Goal: Information Seeking & Learning: Compare options

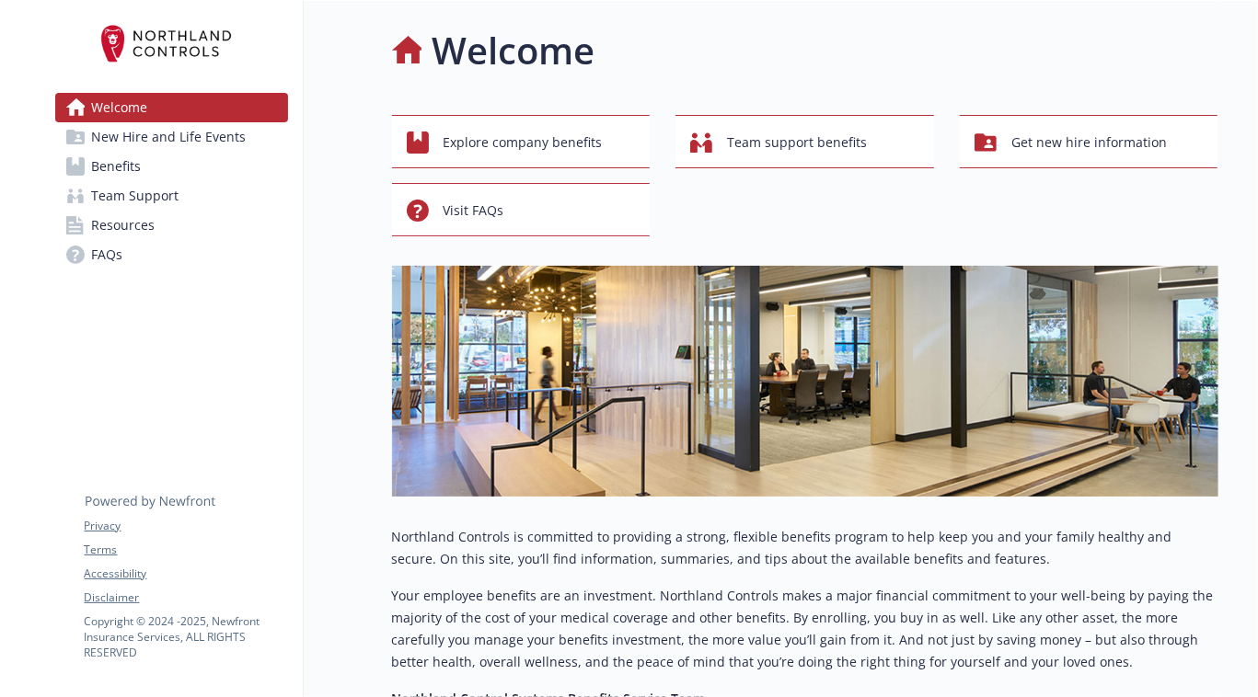
click at [177, 142] on span "New Hire and Life Events" at bounding box center [169, 136] width 155 height 29
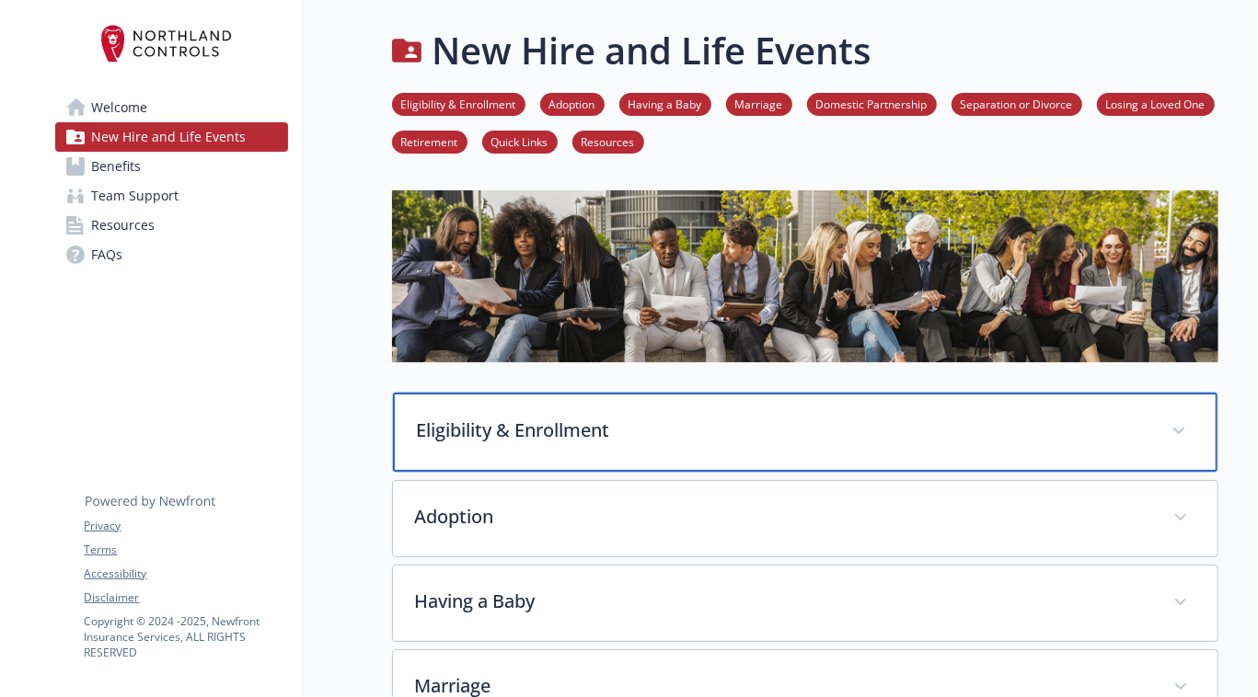
click at [505, 449] on div "Eligibility & Enrollment" at bounding box center [805, 432] width 824 height 79
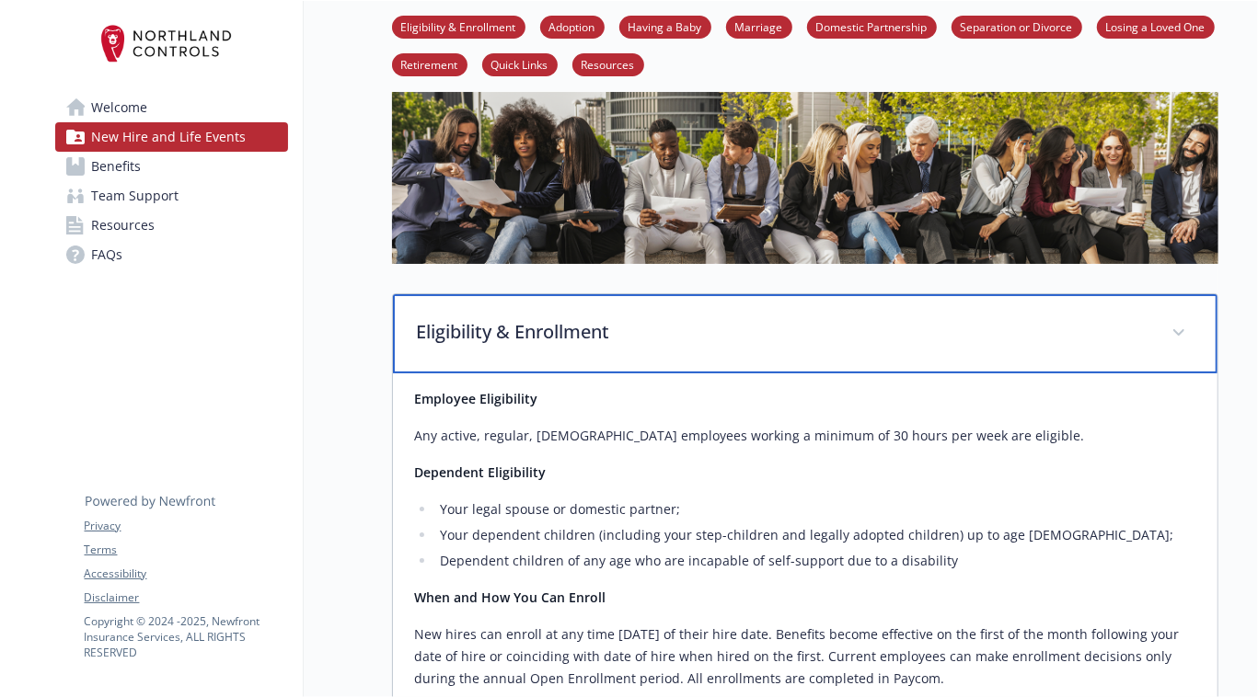
scroll to position [83, 0]
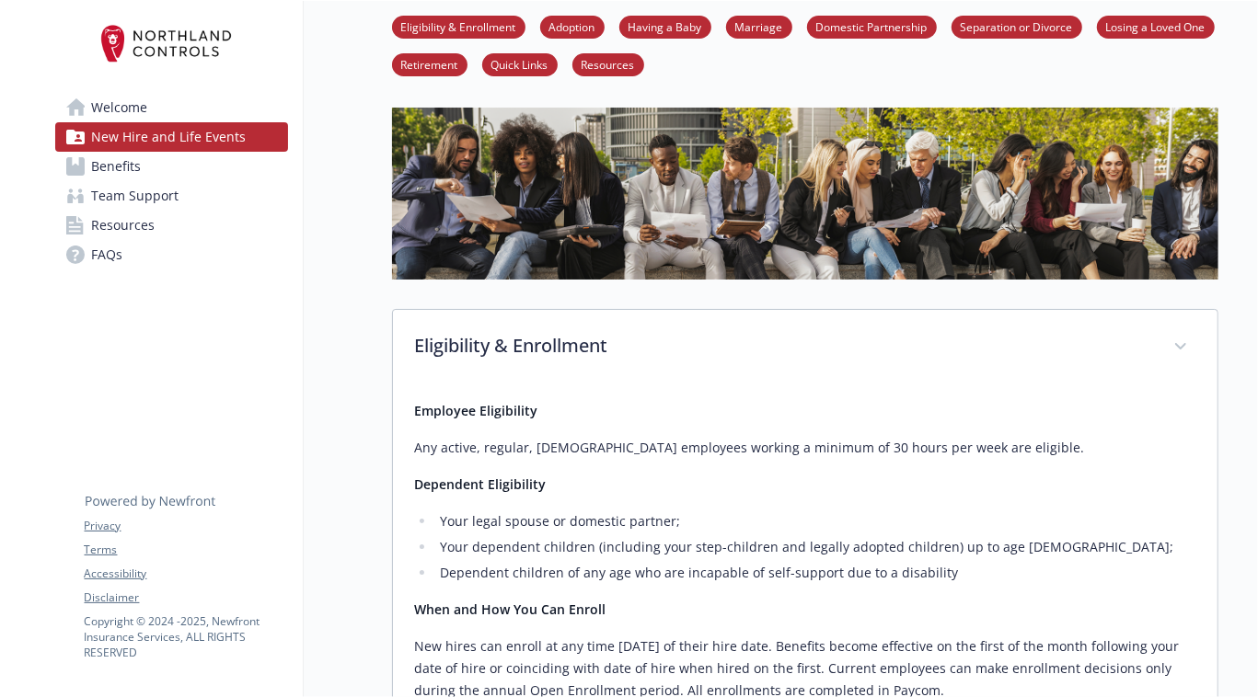
click at [129, 167] on span "Benefits" at bounding box center [117, 166] width 50 height 29
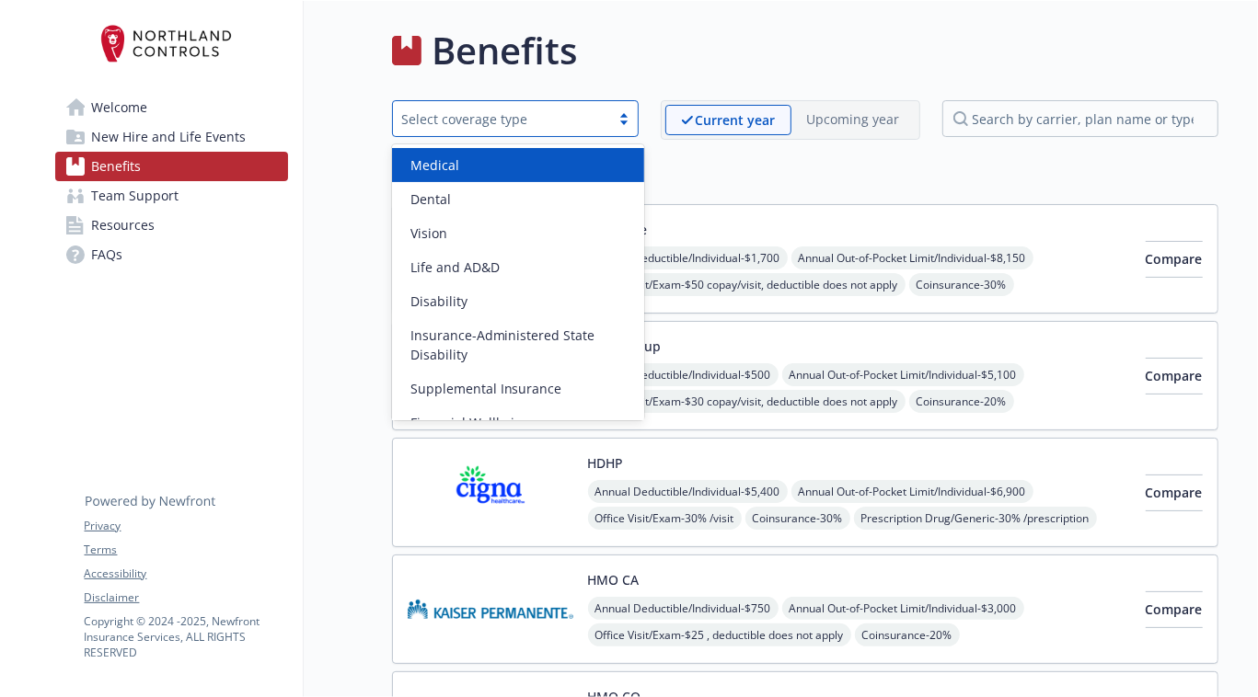
click at [601, 115] on div "Select coverage type" at bounding box center [501, 118] width 199 height 19
click at [479, 159] on div "Medical" at bounding box center [518, 164] width 230 height 19
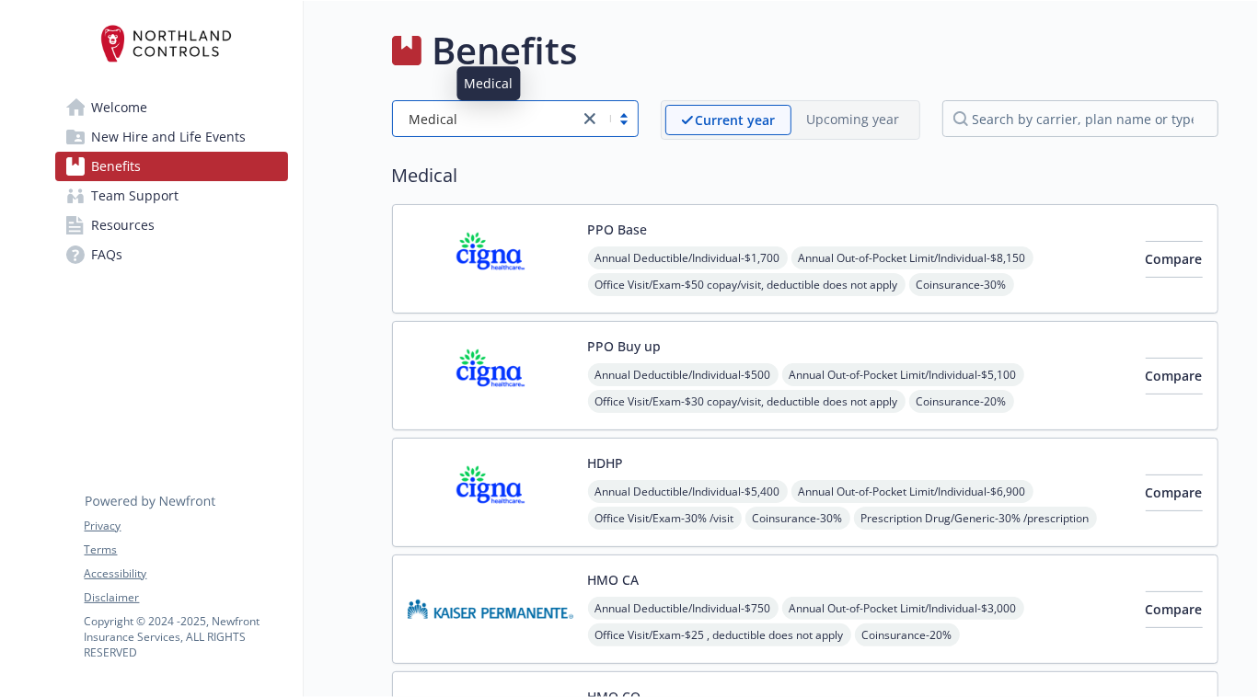
click at [507, 115] on div "Medical" at bounding box center [485, 118] width 167 height 19
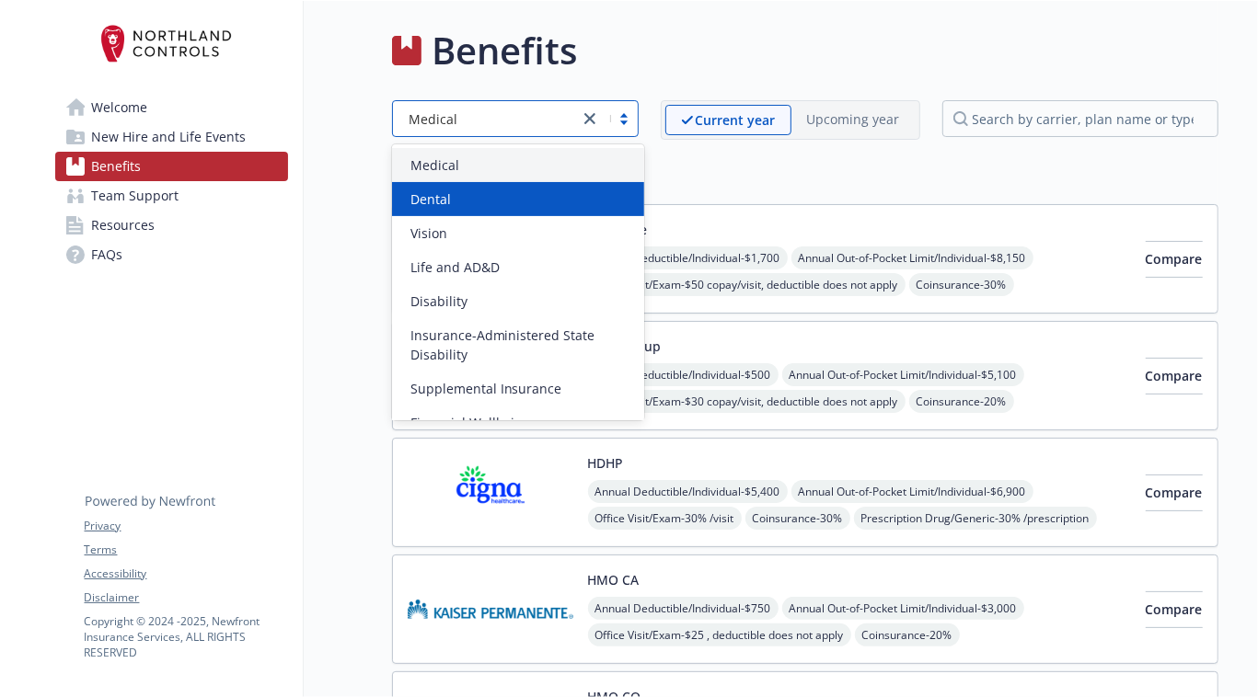
click at [456, 199] on div "Dental" at bounding box center [518, 199] width 230 height 19
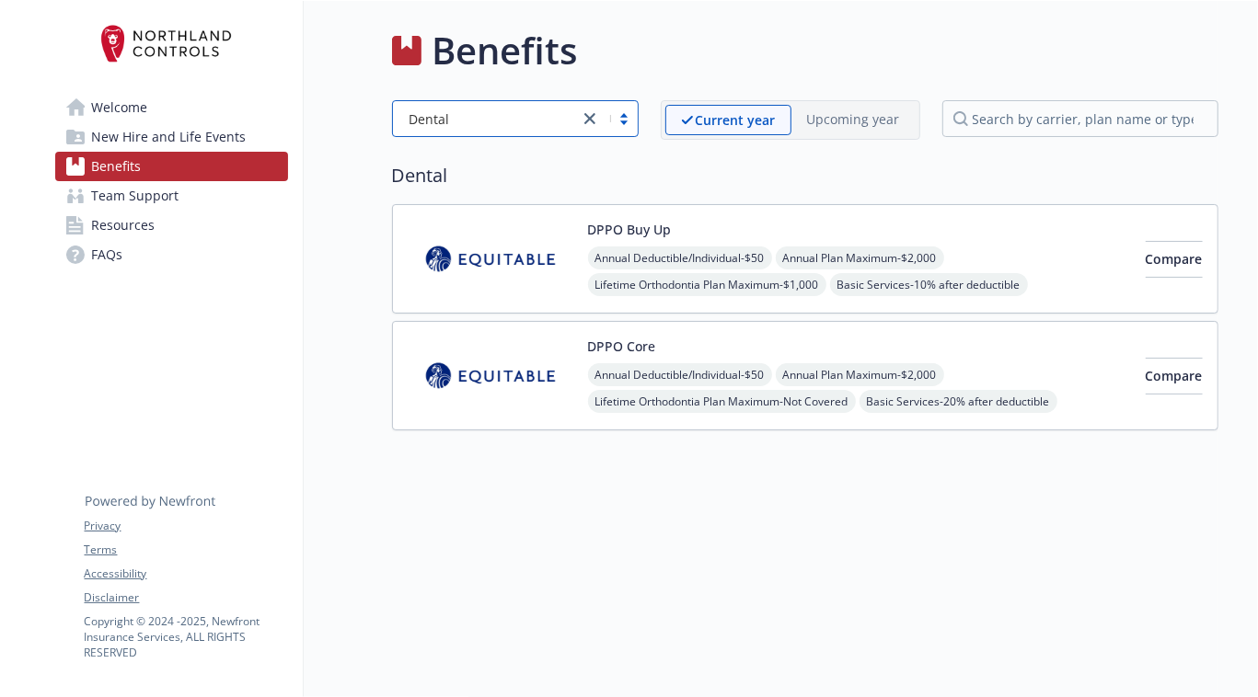
click at [606, 119] on div at bounding box center [608, 119] width 59 height 22
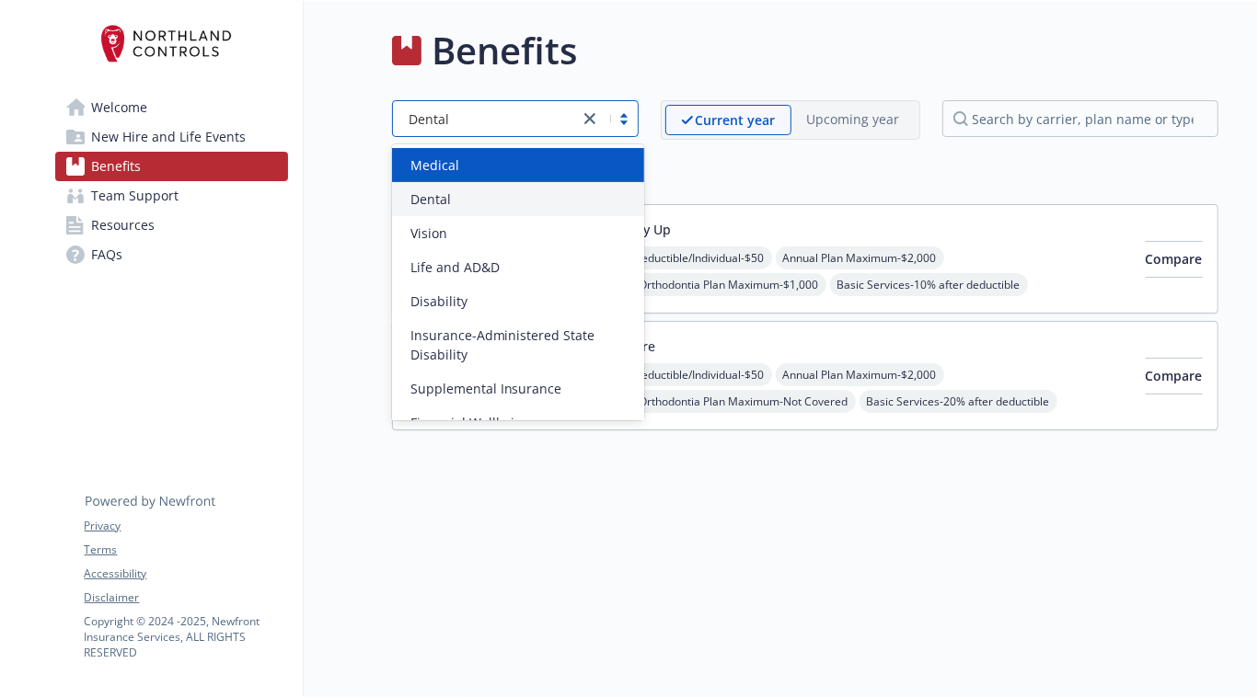
click at [505, 168] on div "Medical" at bounding box center [518, 164] width 230 height 19
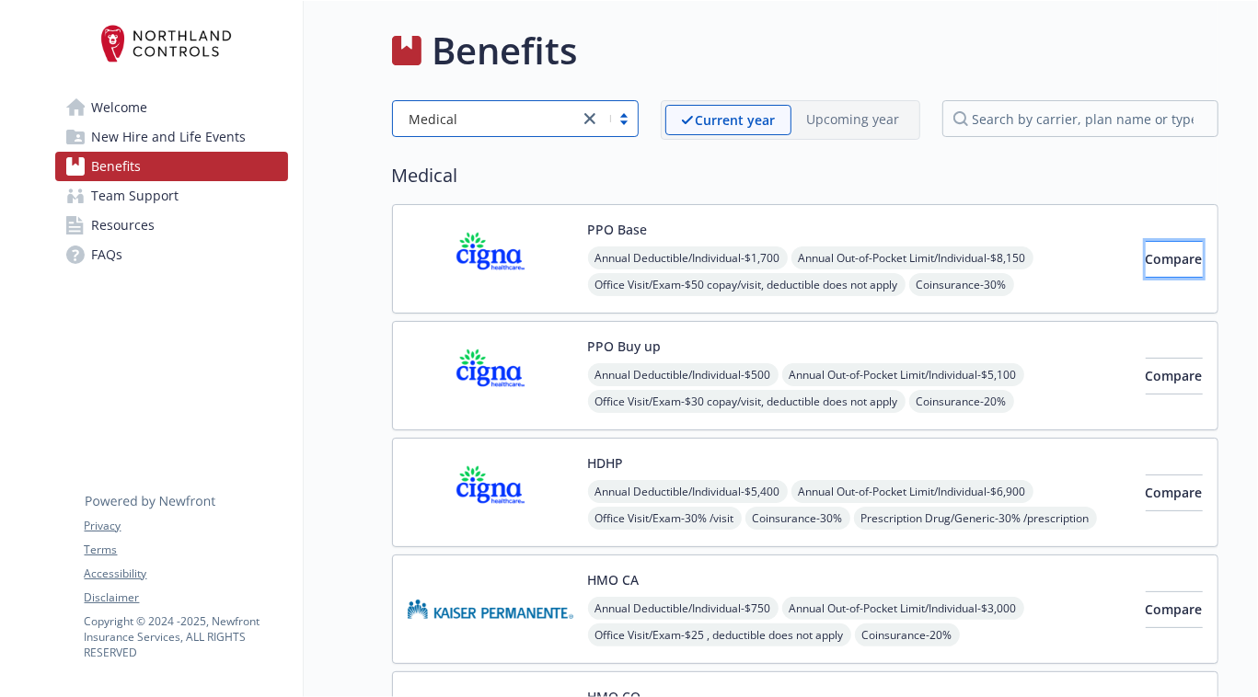
click at [1165, 250] on span "Compare" at bounding box center [1174, 258] width 57 height 17
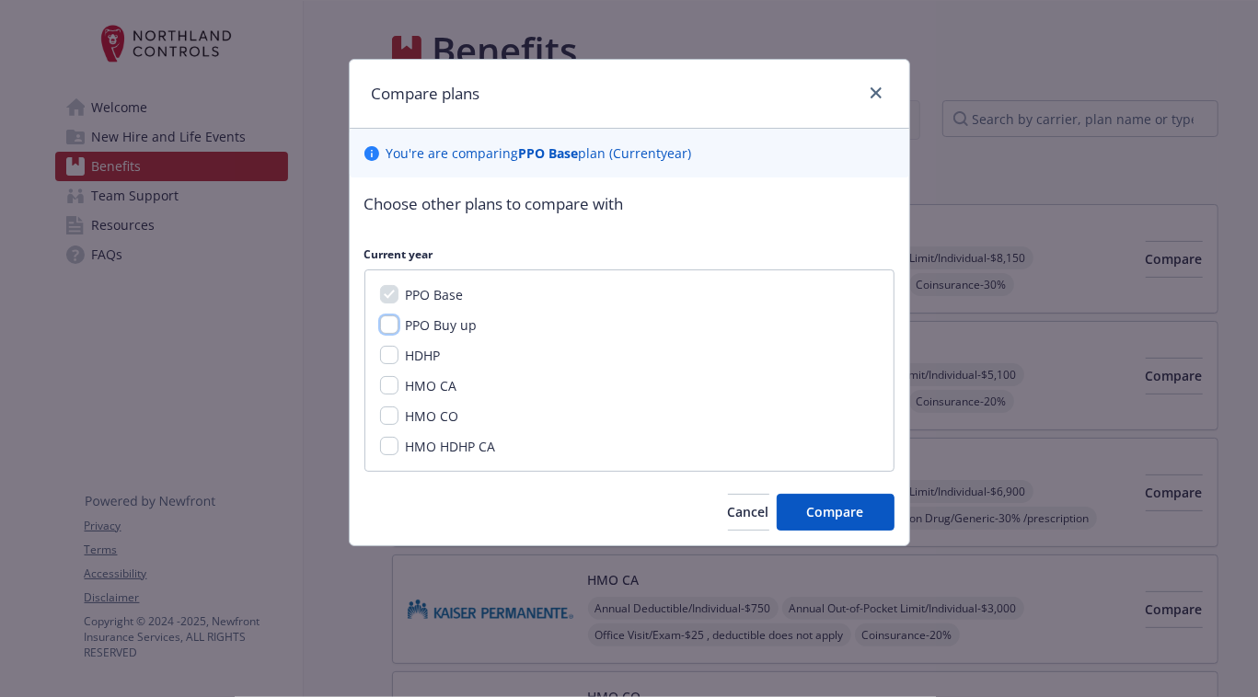
click at [391, 322] on input "PPO Buy up" at bounding box center [389, 325] width 18 height 18
checkbox input "true"
click at [392, 361] on input "HDHP" at bounding box center [389, 355] width 18 height 18
checkbox input "true"
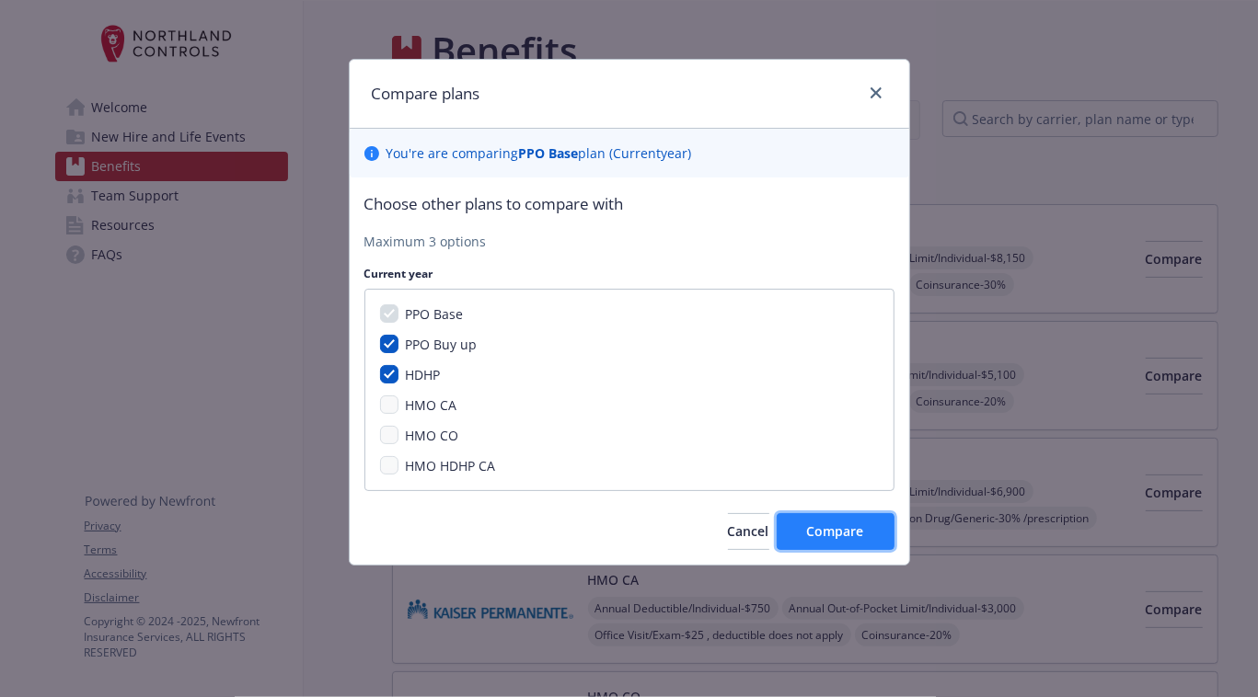
click at [818, 535] on span "Compare" at bounding box center [835, 531] width 57 height 17
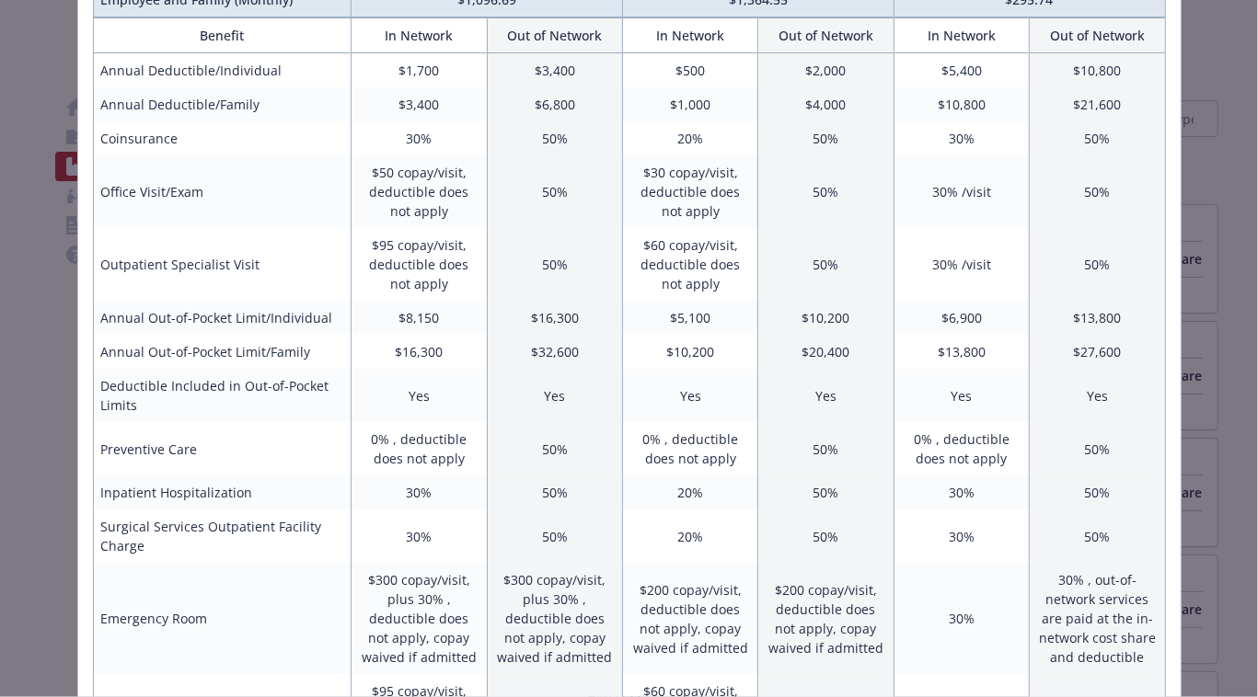
scroll to position [334, 0]
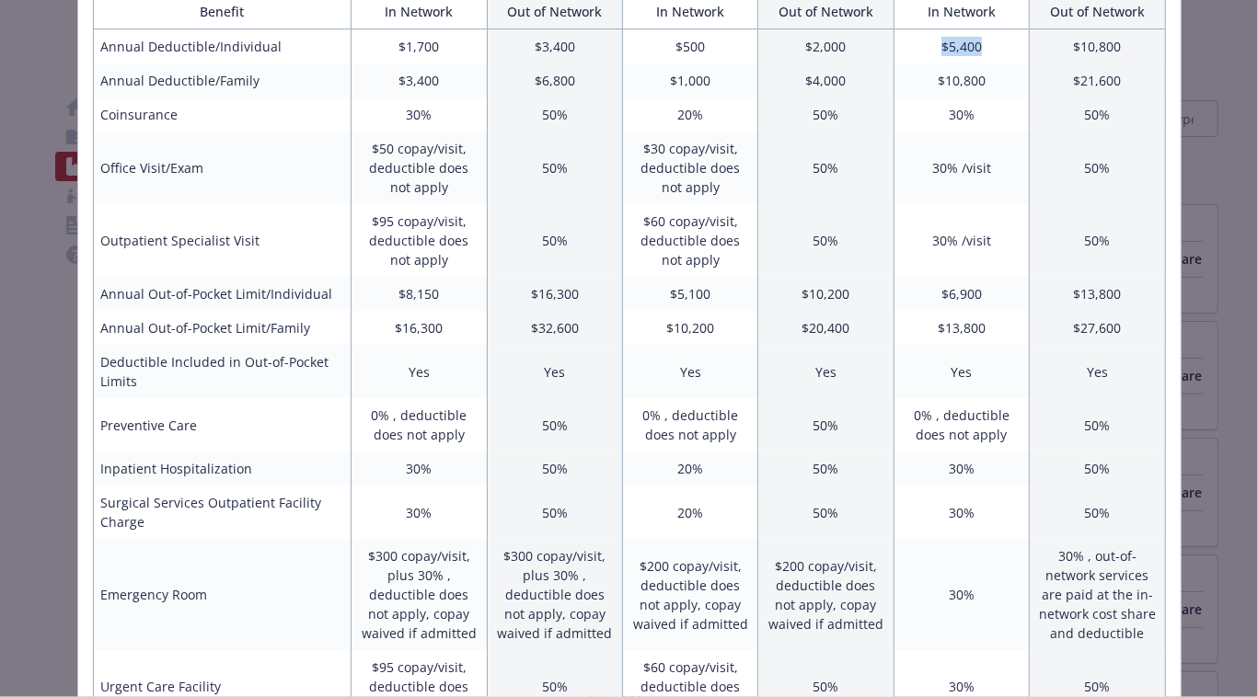
drag, startPoint x: 987, startPoint y: 39, endPoint x: 904, endPoint y: 50, distance: 84.5
click at [904, 50] on td "$5,400" at bounding box center [960, 46] width 135 height 35
click at [971, 53] on td "$5,400" at bounding box center [960, 46] width 135 height 35
drag, startPoint x: 984, startPoint y: 296, endPoint x: 933, endPoint y: 303, distance: 51.0
click at [933, 303] on td "$6,900" at bounding box center [960, 294] width 135 height 34
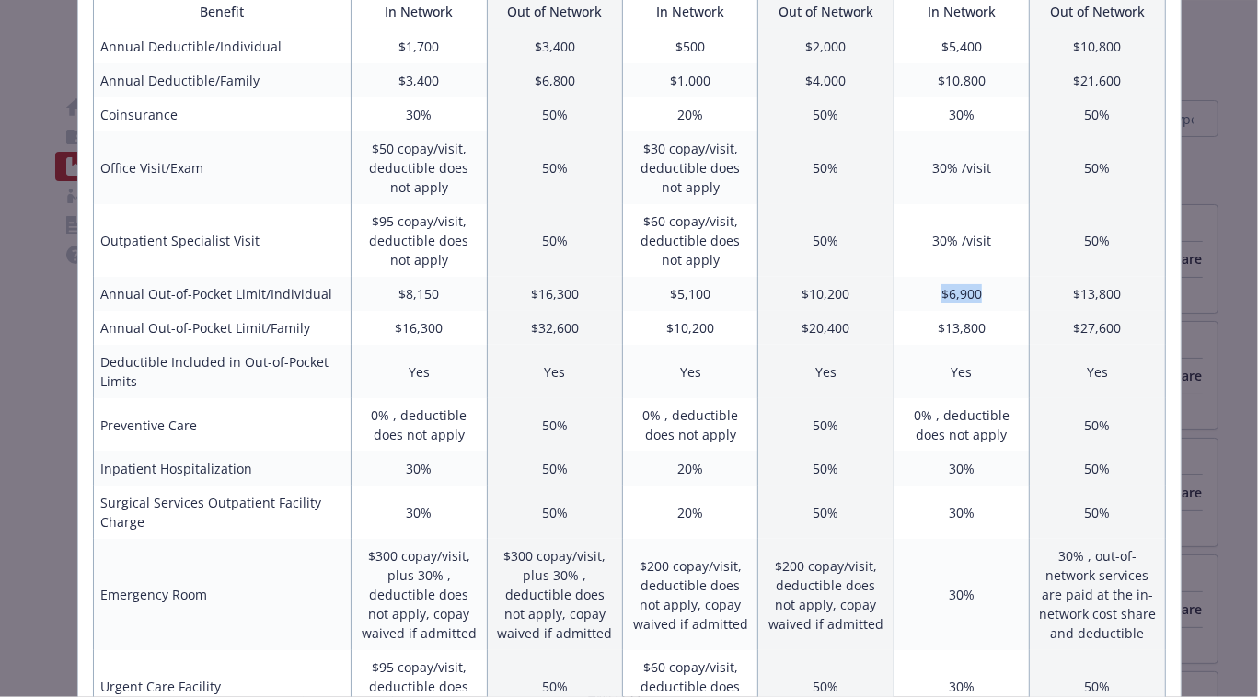
click at [987, 300] on td "$6,900" at bounding box center [960, 294] width 135 height 34
drag, startPoint x: 986, startPoint y: 286, endPoint x: 927, endPoint y: 285, distance: 59.8
click at [927, 285] on td "$6,900" at bounding box center [960, 294] width 135 height 34
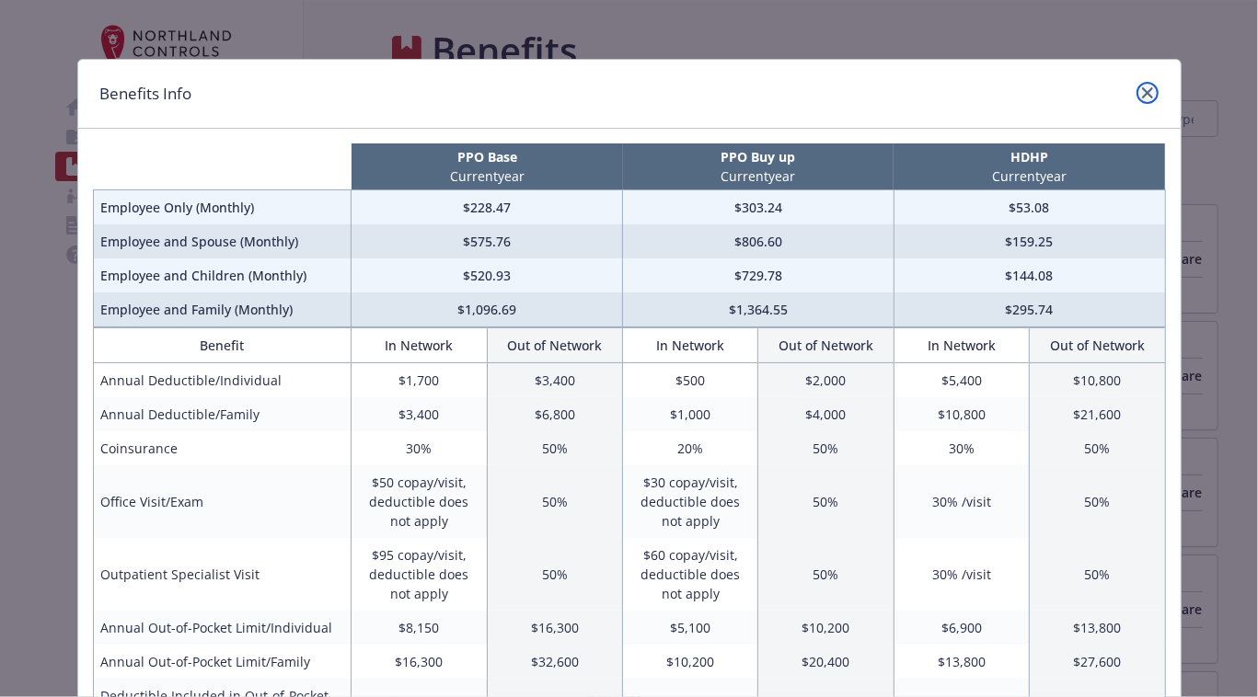
click at [1145, 95] on icon "close" at bounding box center [1147, 92] width 11 height 11
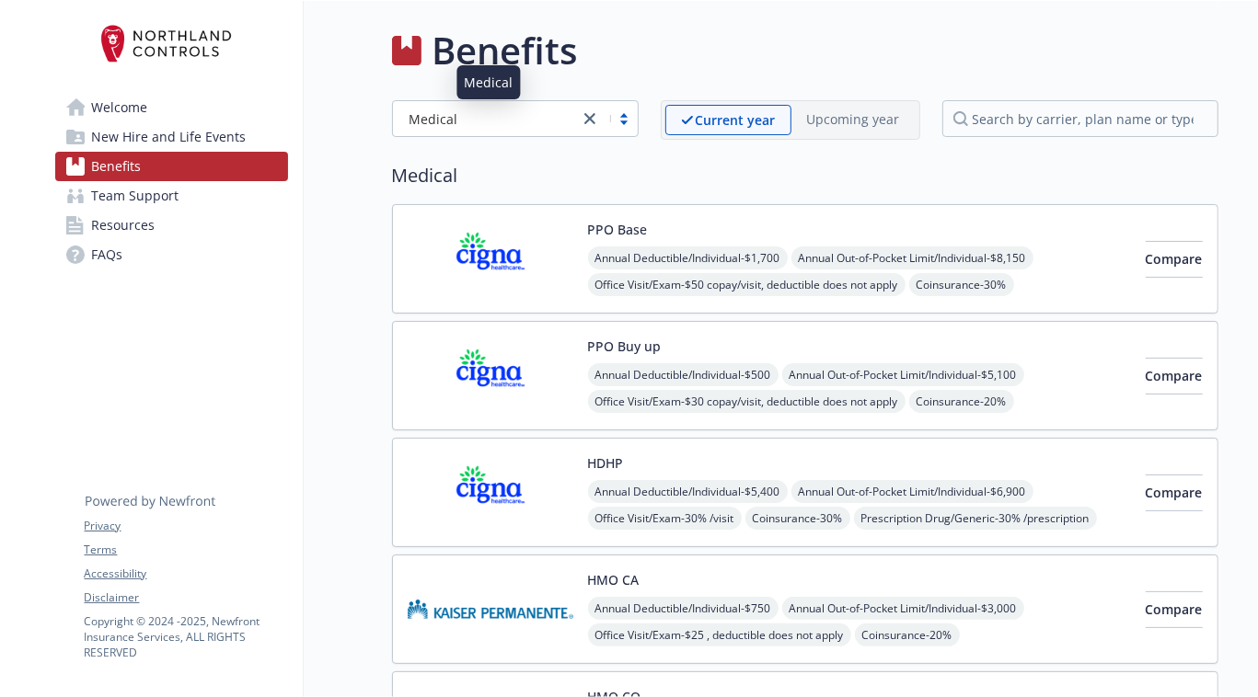
click at [450, 113] on span "Medical" at bounding box center [433, 118] width 49 height 19
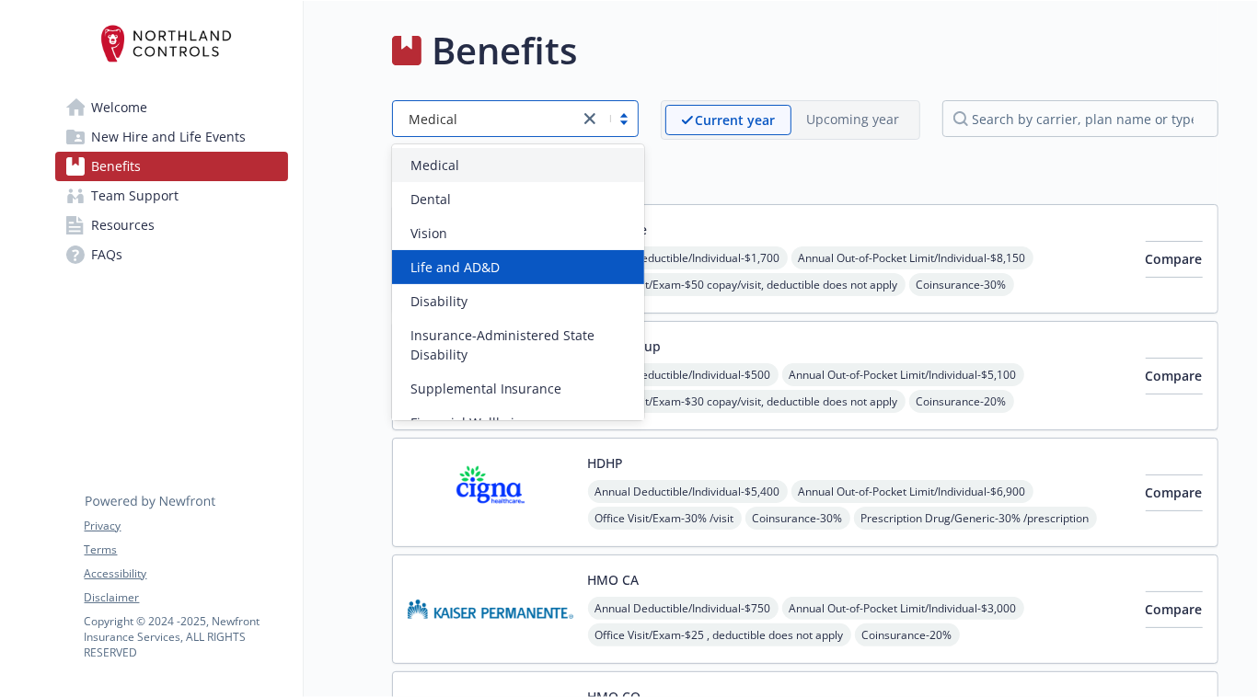
click at [469, 256] on div "Life and AD&D" at bounding box center [518, 267] width 252 height 34
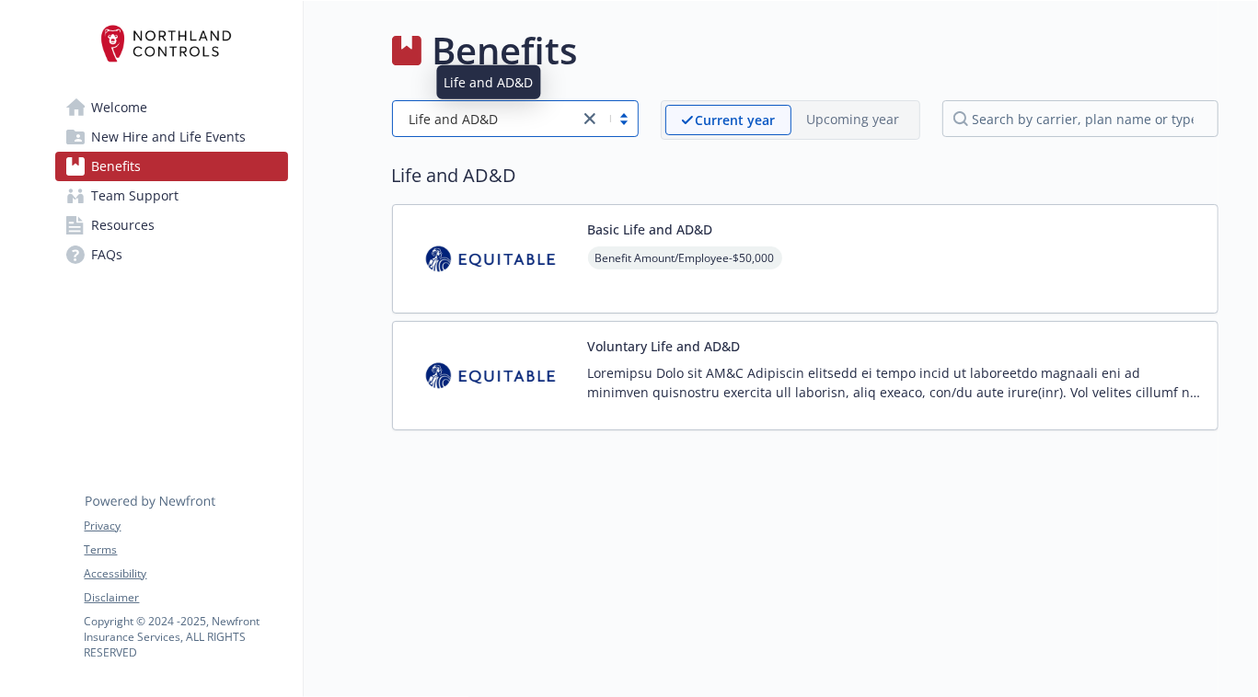
click at [545, 123] on div "Life and AD&D" at bounding box center [485, 118] width 167 height 19
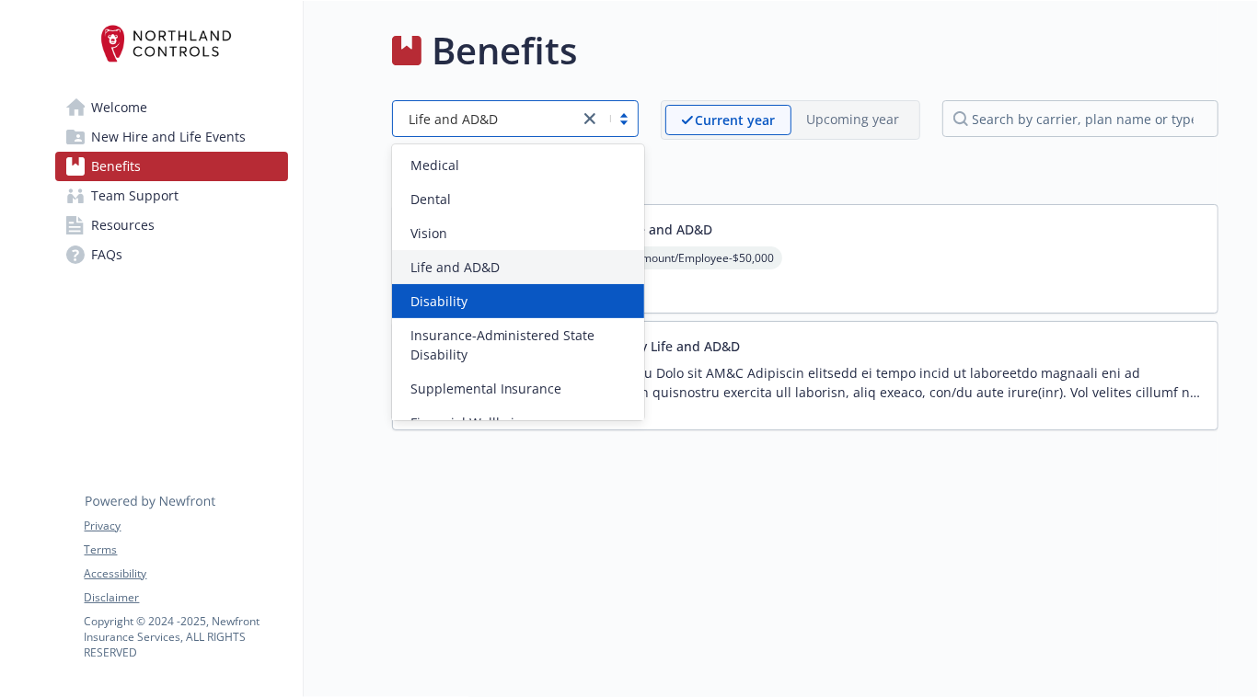
click at [503, 300] on div "Disability" at bounding box center [518, 301] width 230 height 19
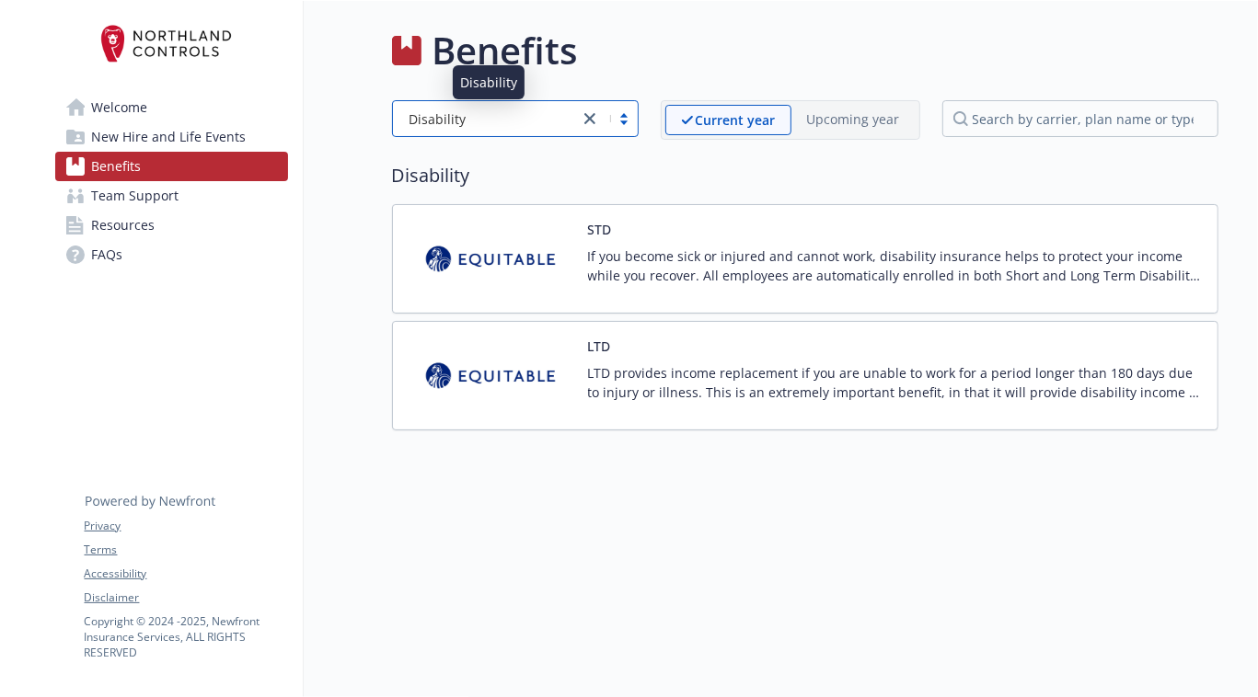
click at [532, 122] on div "Disability" at bounding box center [485, 118] width 167 height 19
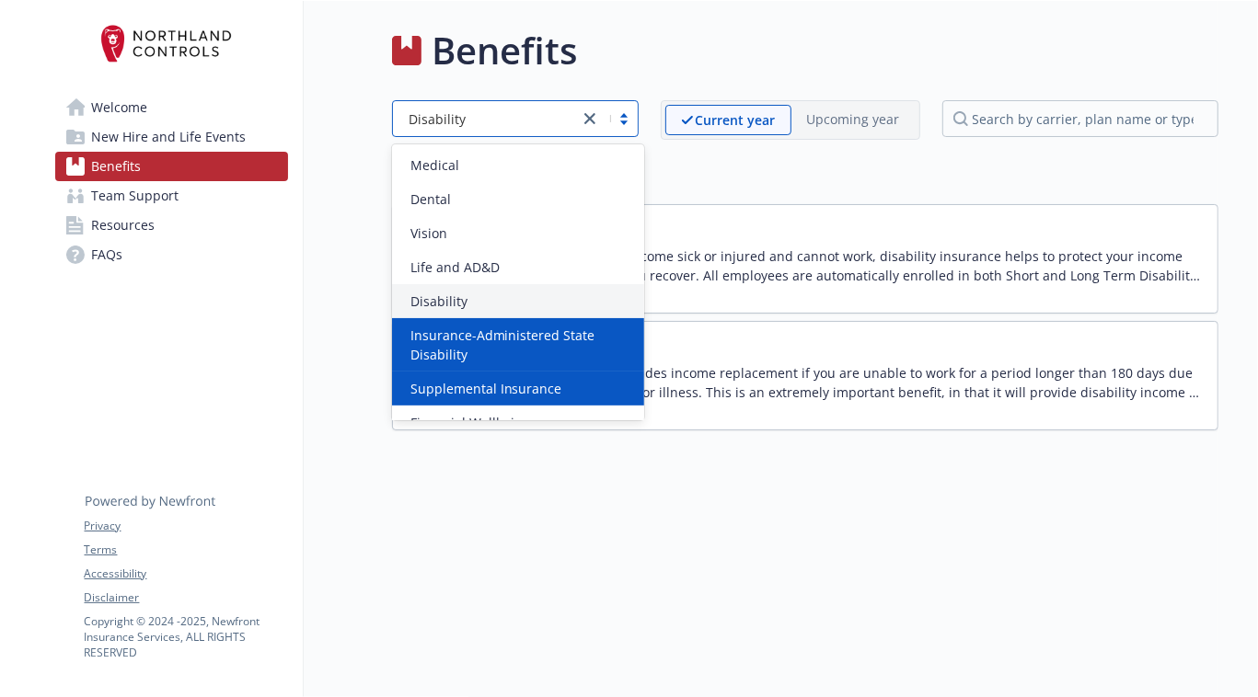
scroll to position [56, 0]
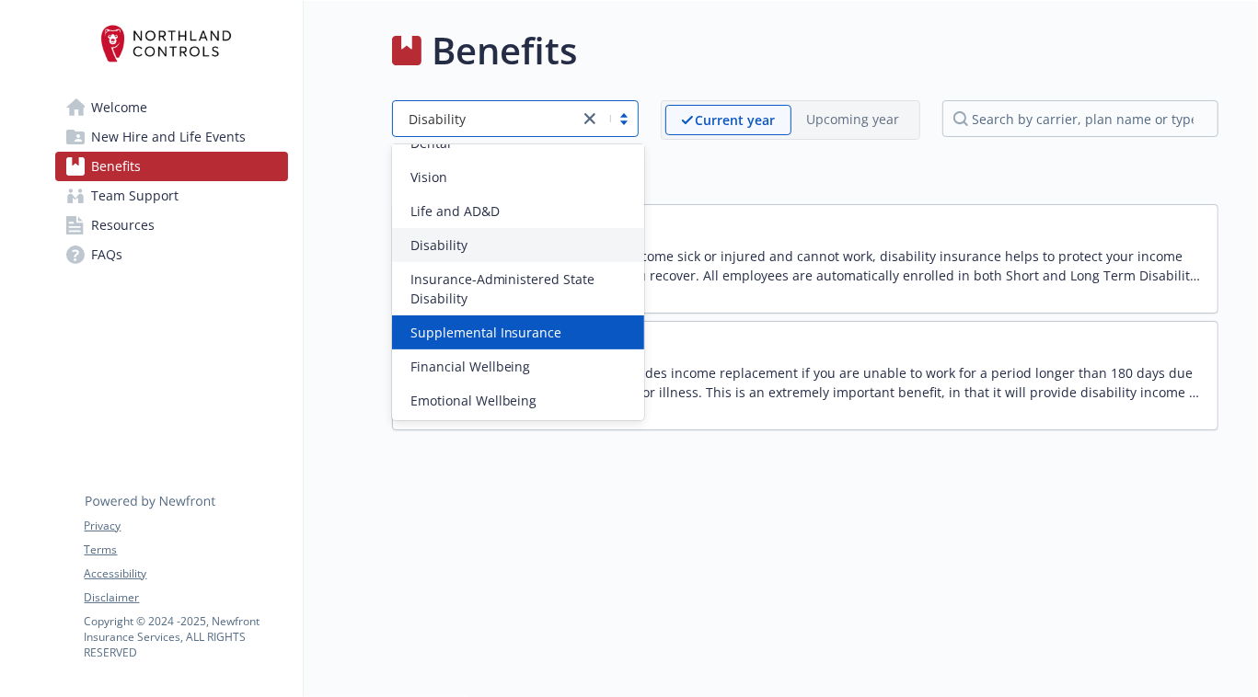
click at [512, 340] on span "Supplemental Insurance" at bounding box center [486, 332] width 152 height 19
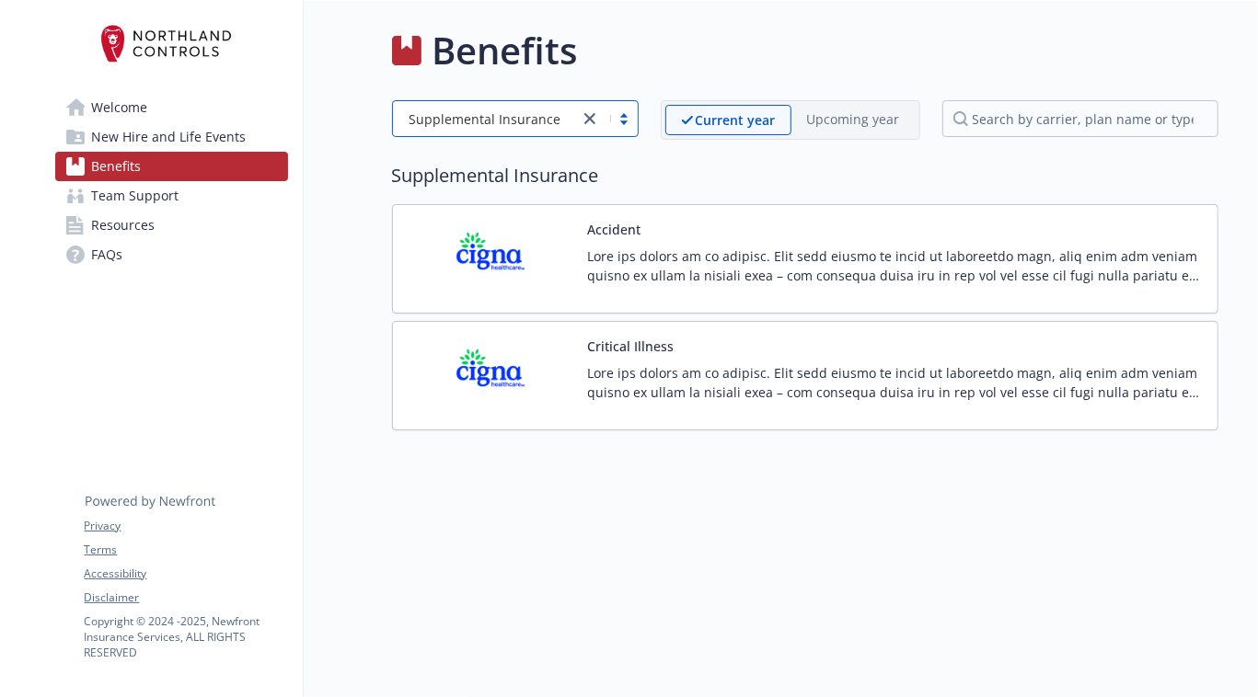
click at [727, 264] on p at bounding box center [895, 266] width 615 height 39
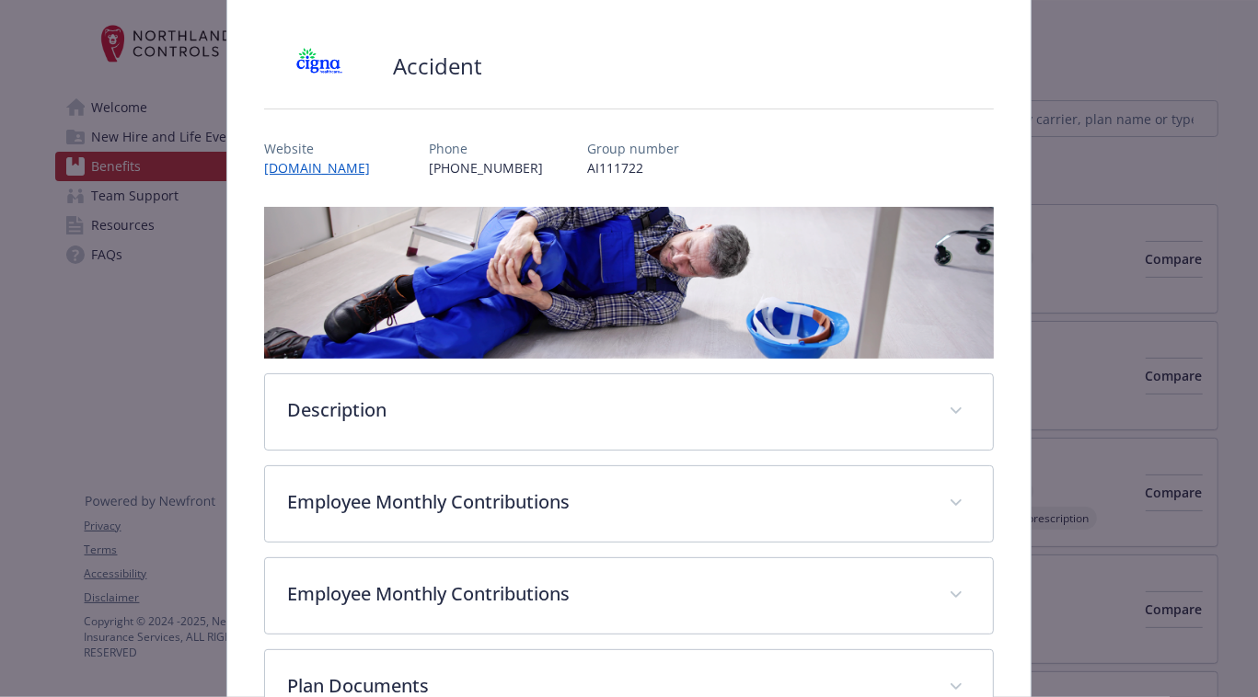
scroll to position [138, 0]
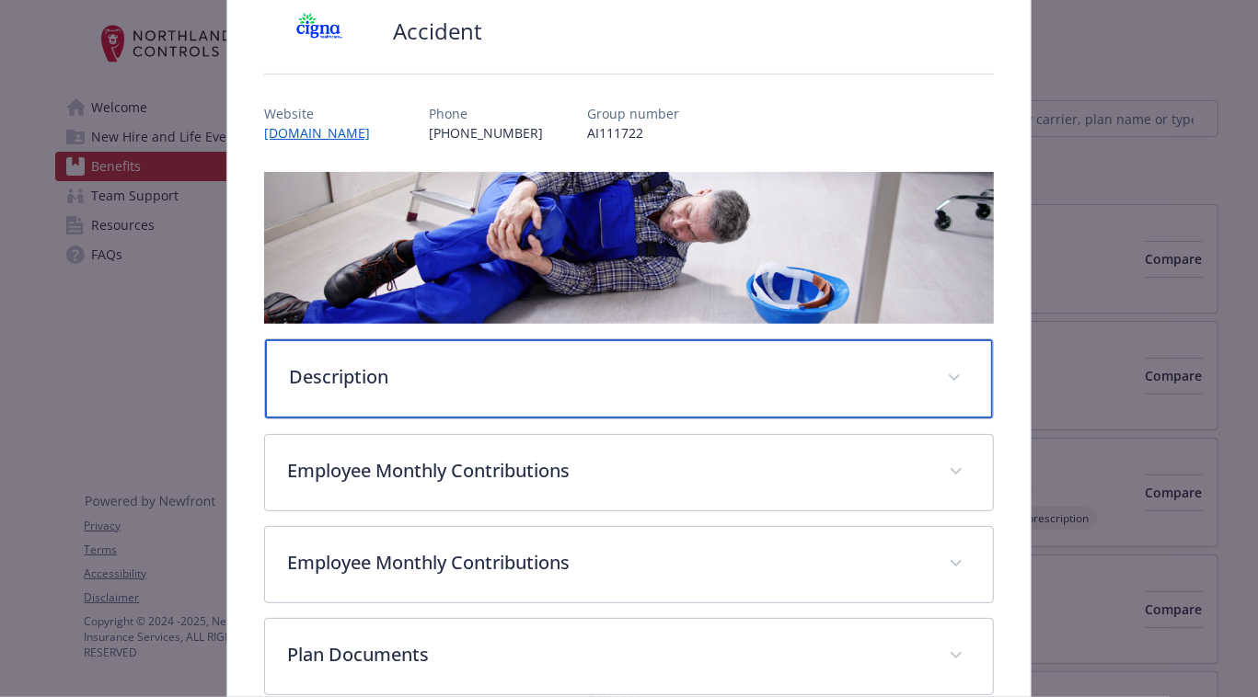
click at [566, 363] on p "Description" at bounding box center [607, 377] width 636 height 28
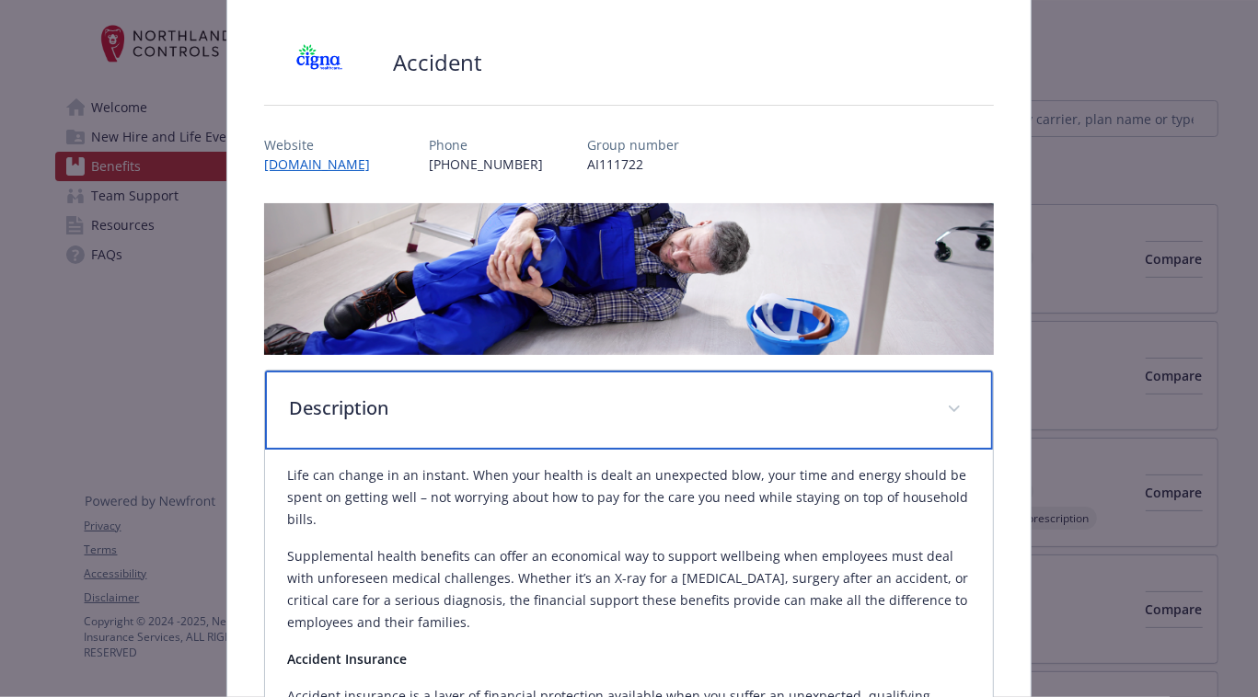
scroll to position [0, 0]
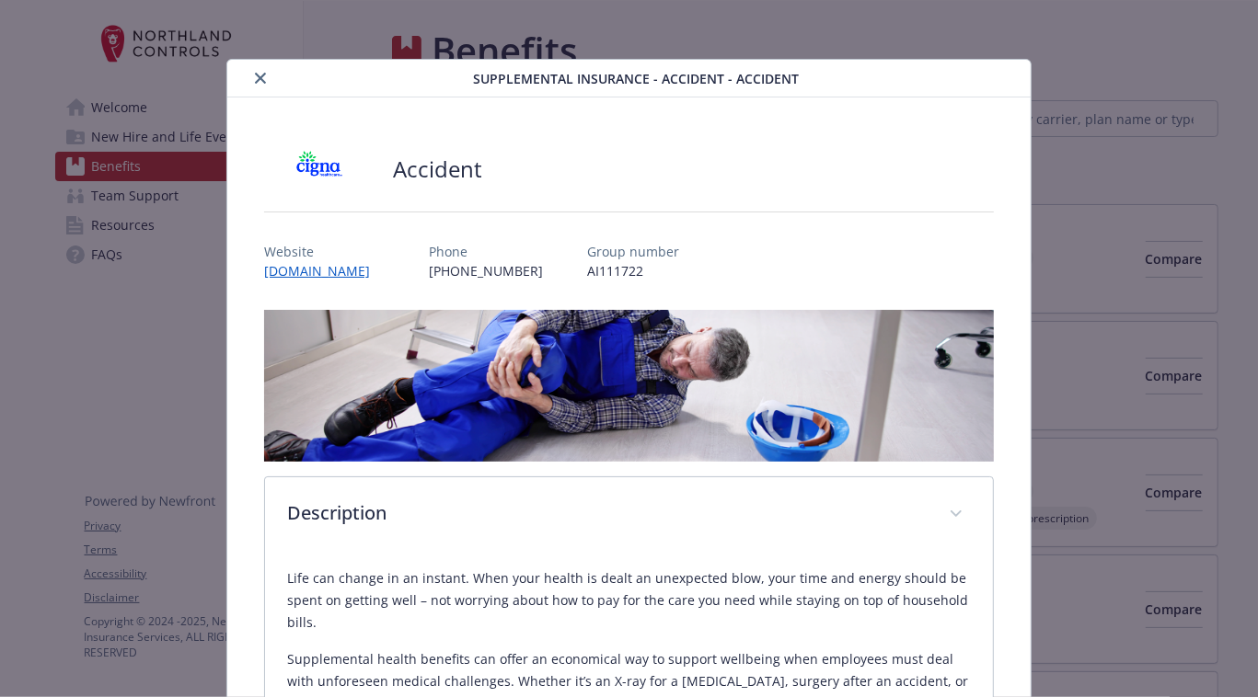
click at [255, 73] on icon "close" at bounding box center [260, 78] width 11 height 11
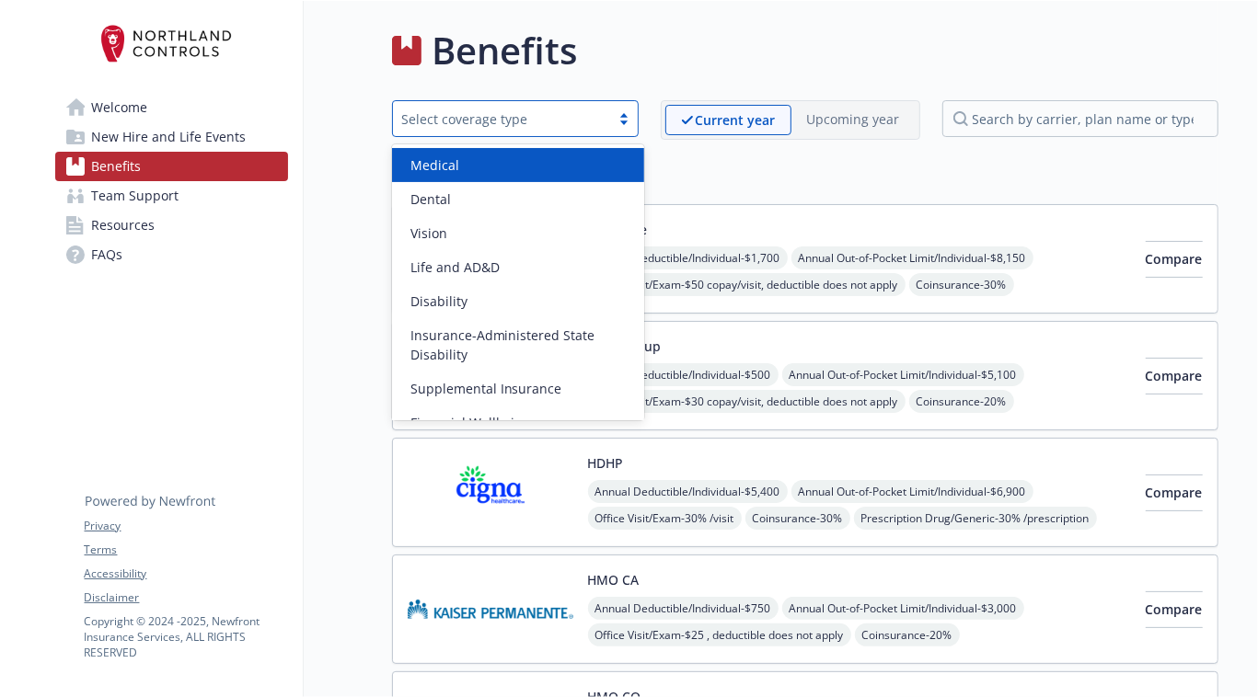
click at [596, 119] on div "Select coverage type" at bounding box center [501, 118] width 199 height 19
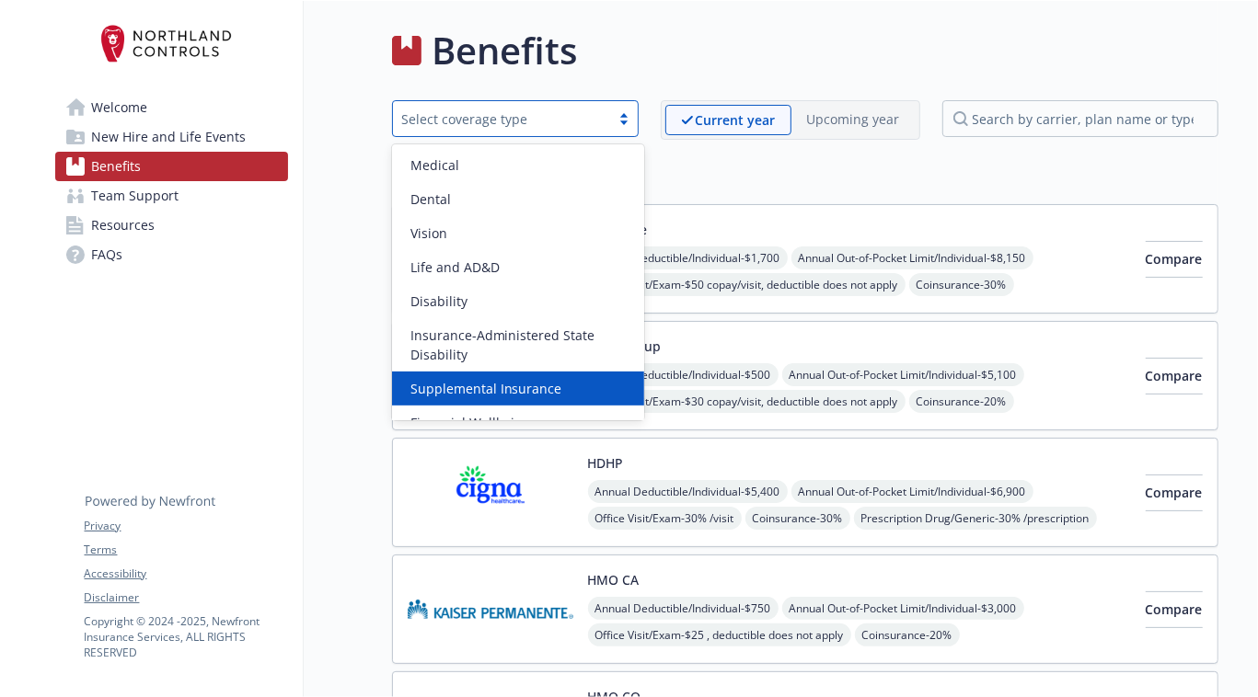
click at [497, 381] on span "Supplemental Insurance" at bounding box center [486, 388] width 152 height 19
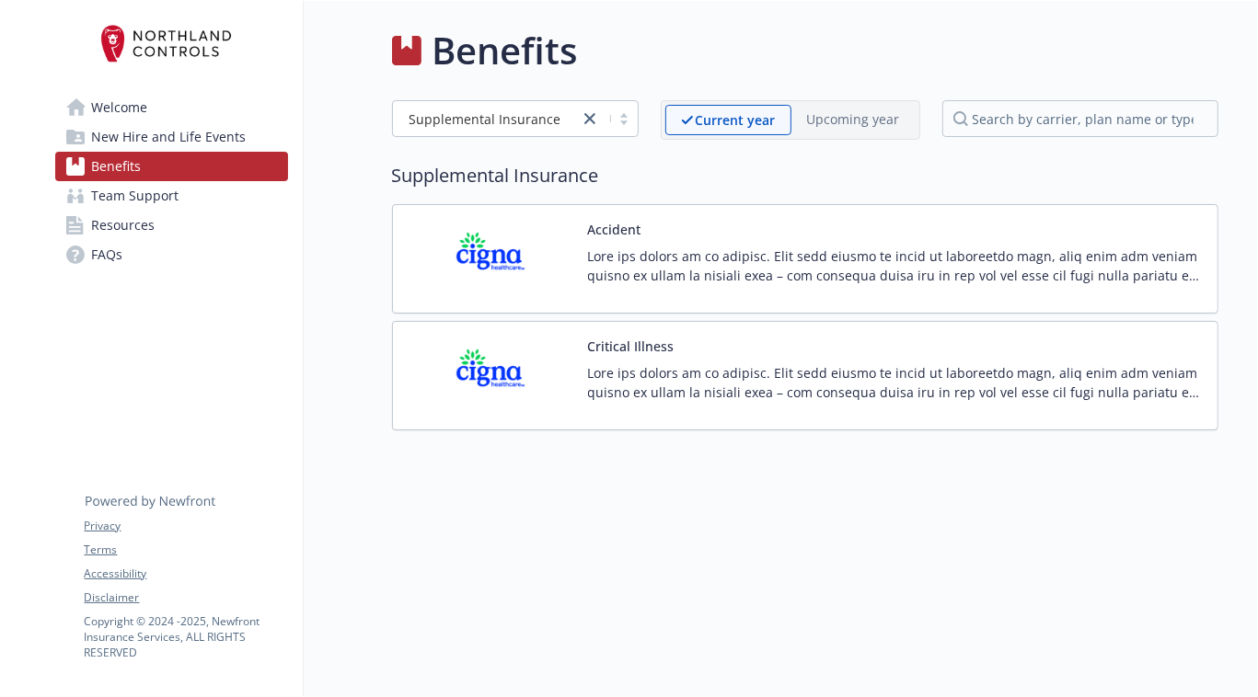
click at [666, 366] on p at bounding box center [895, 382] width 615 height 39
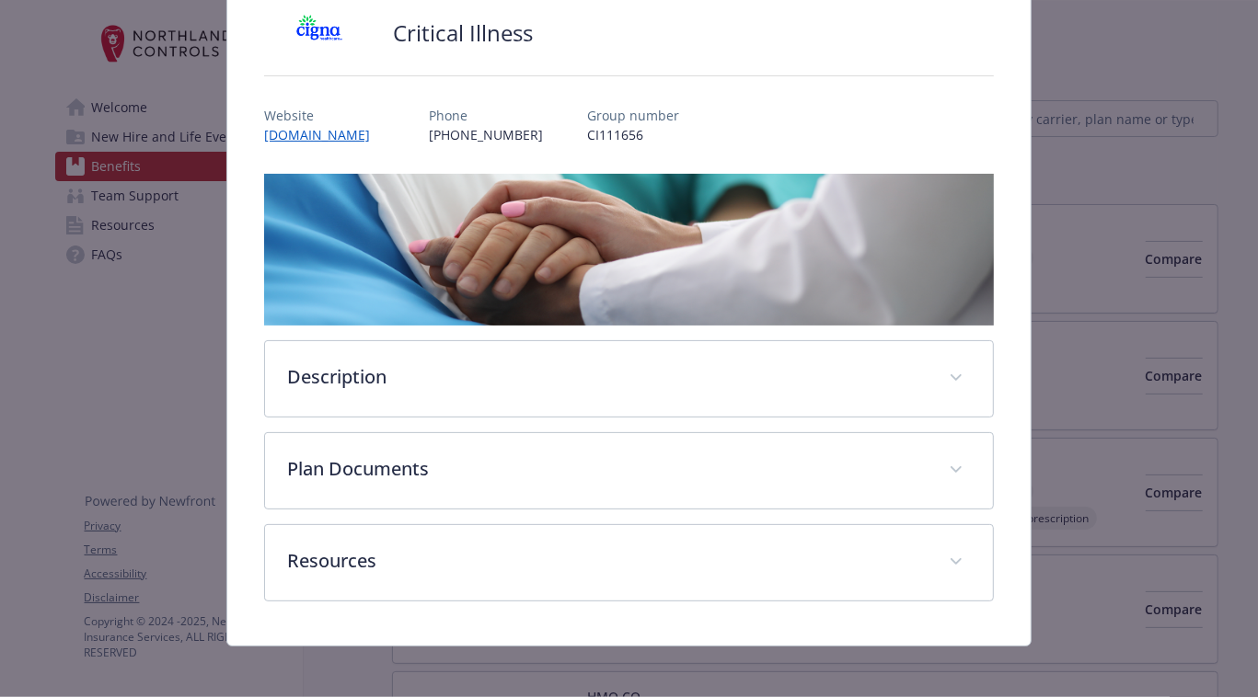
scroll to position [139, 0]
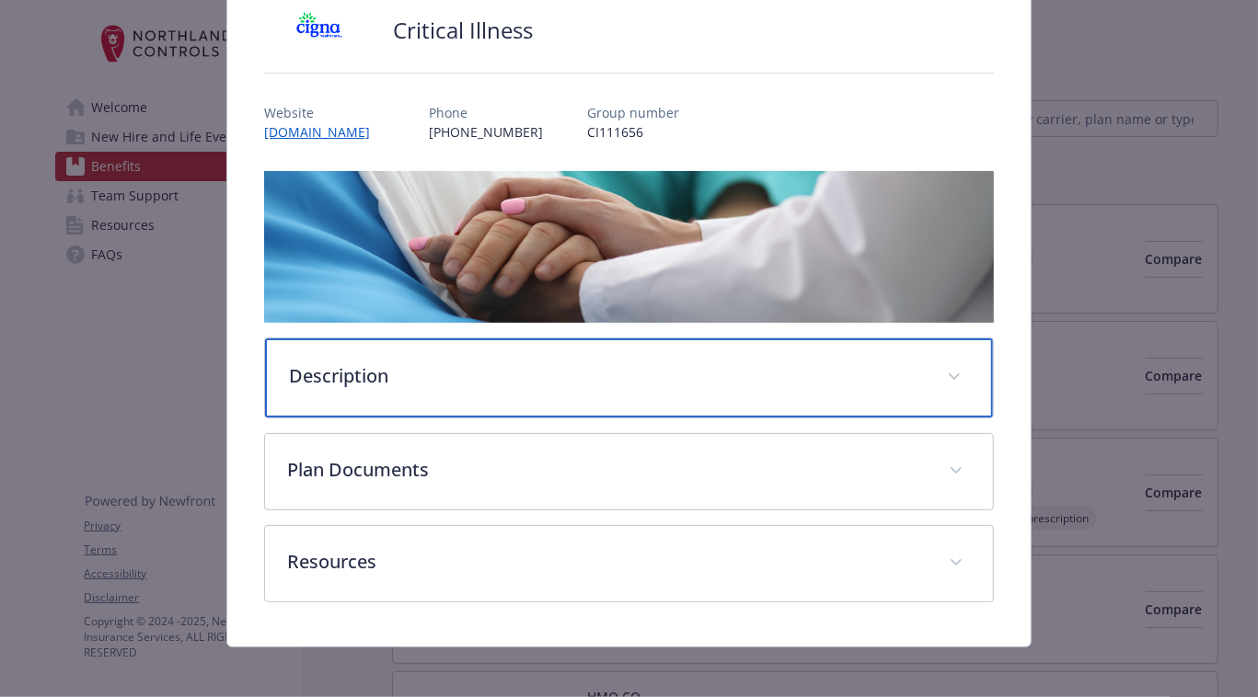
click at [537, 372] on p "Description" at bounding box center [607, 377] width 636 height 28
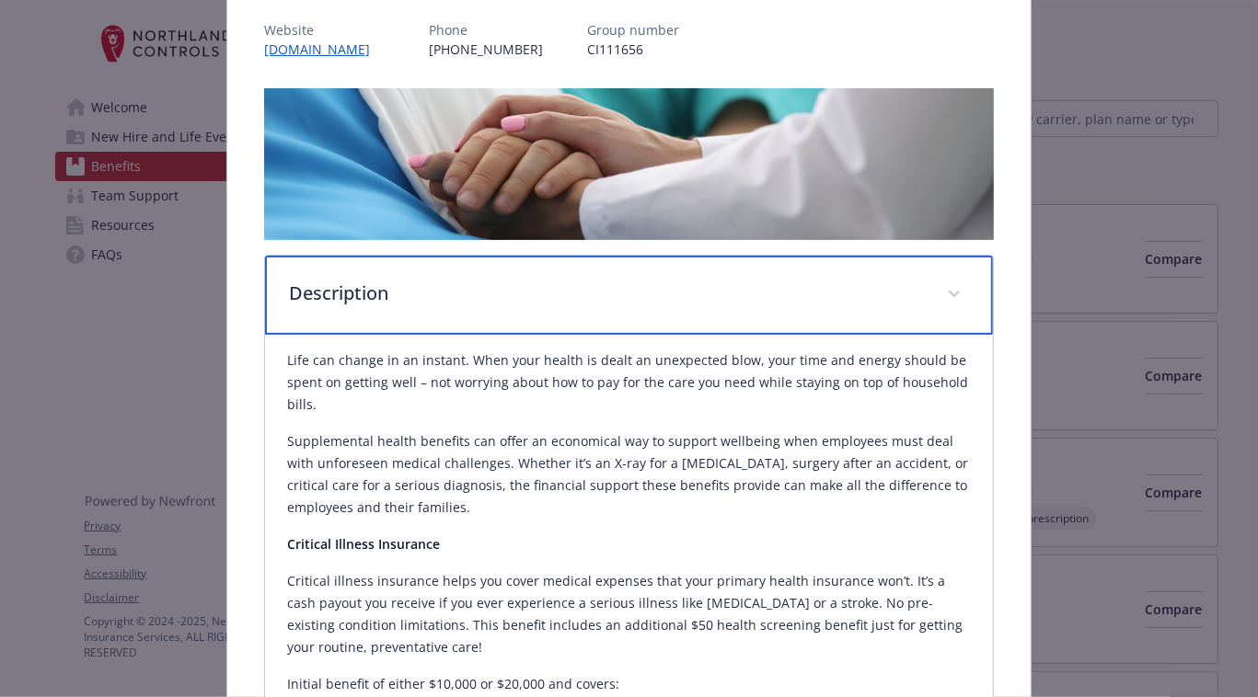
scroll to position [0, 0]
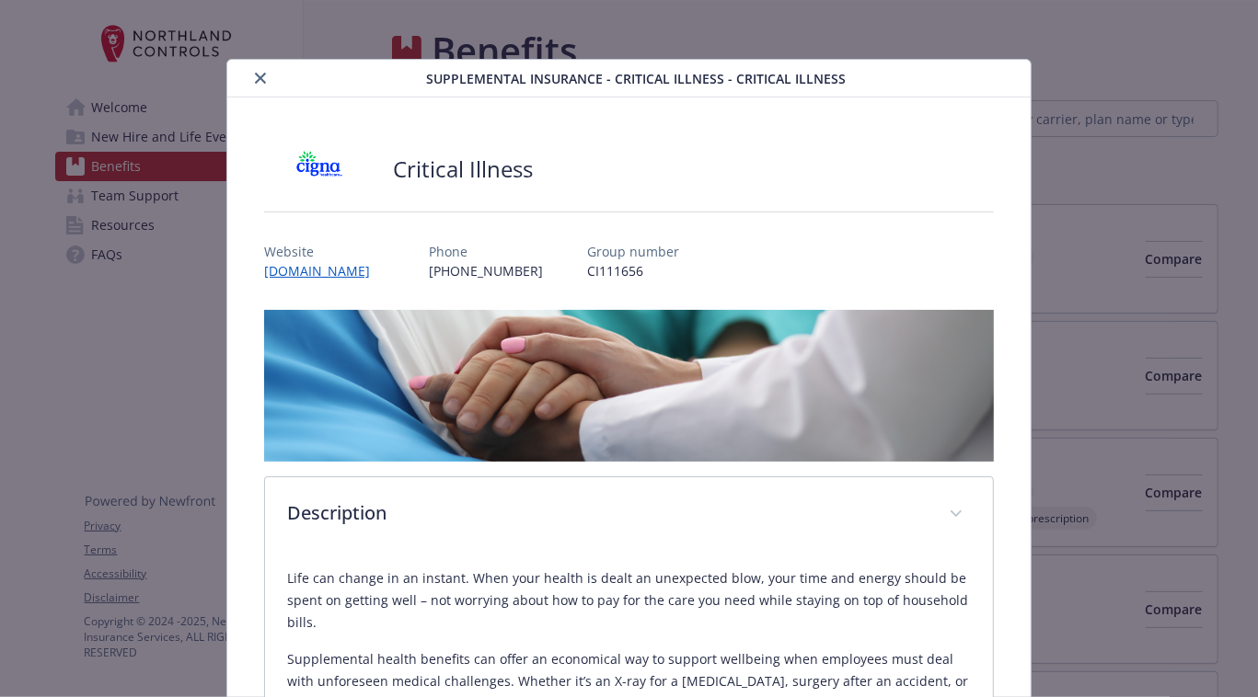
click at [260, 73] on icon "close" at bounding box center [260, 78] width 11 height 11
